Goal: Manage account settings

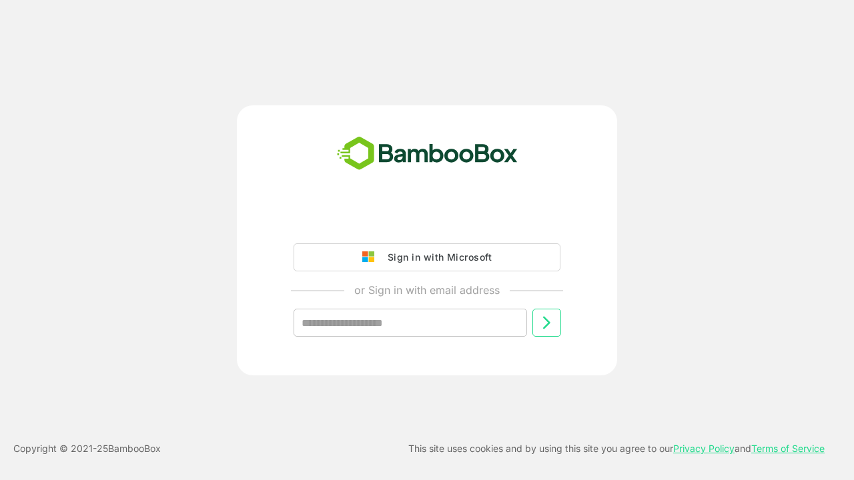
type input "**********"
click at [547, 323] on icon at bounding box center [547, 323] width 16 height 16
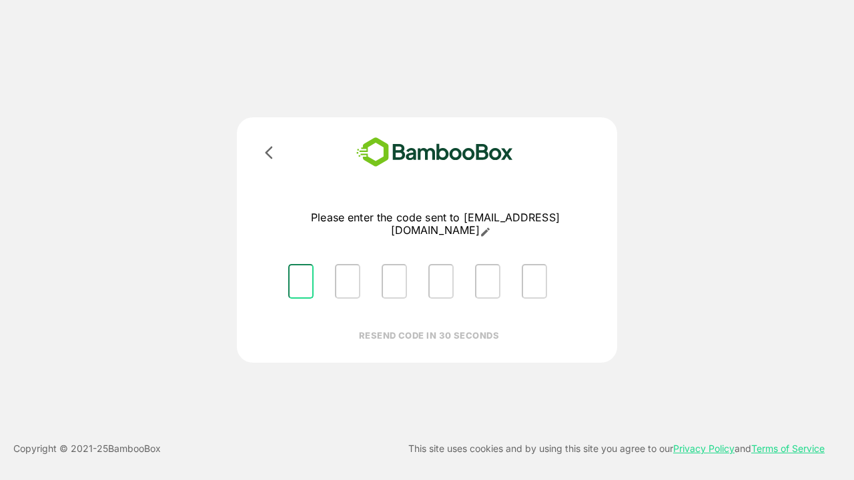
type input "*"
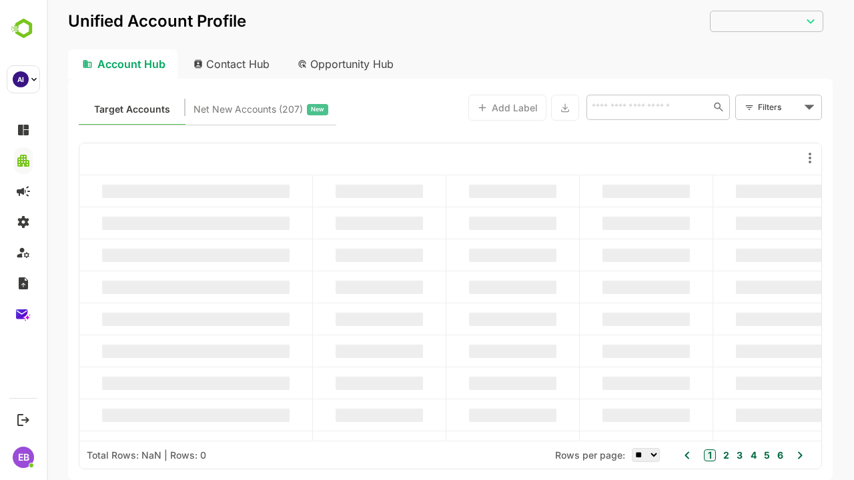
type input "**********"
